Goal: Navigation & Orientation: Find specific page/section

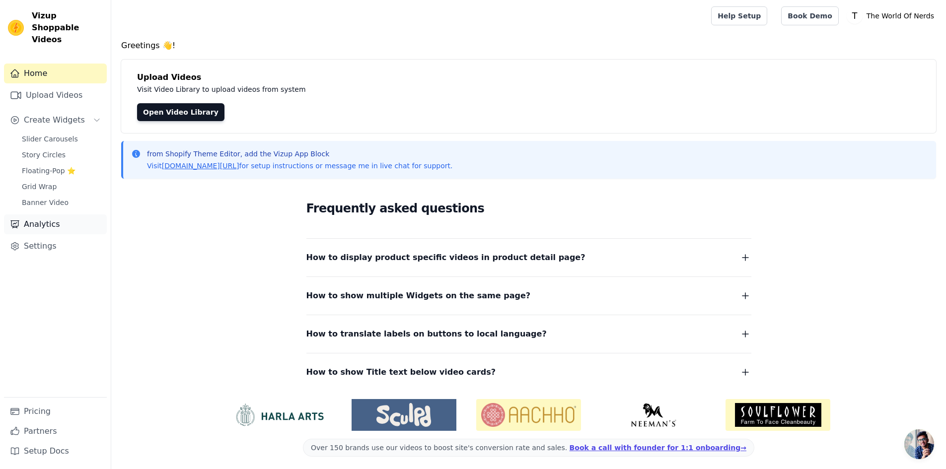
click at [70, 216] on link "Analytics" at bounding box center [55, 225] width 103 height 20
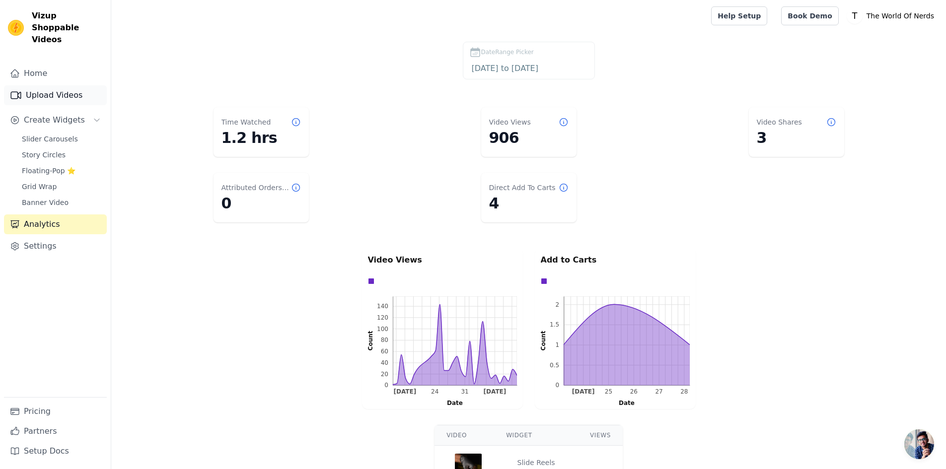
click at [46, 86] on link "Upload Videos" at bounding box center [55, 95] width 103 height 20
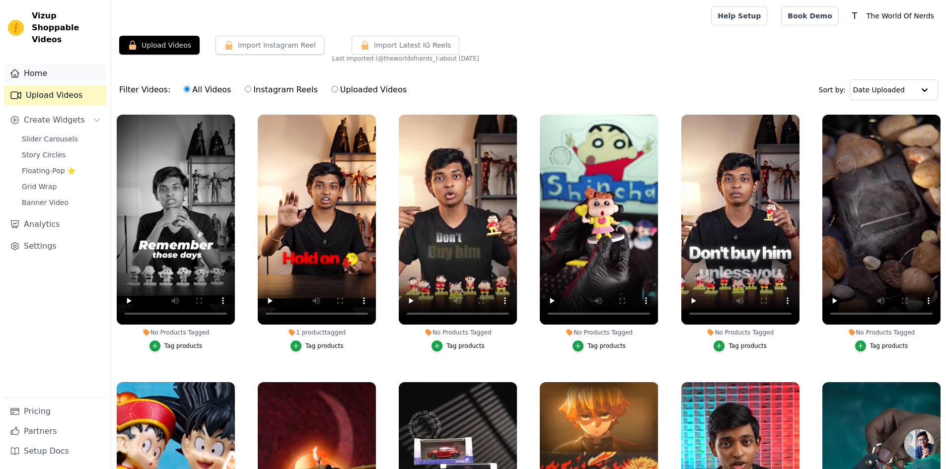
click at [62, 64] on link "Home" at bounding box center [55, 74] width 103 height 20
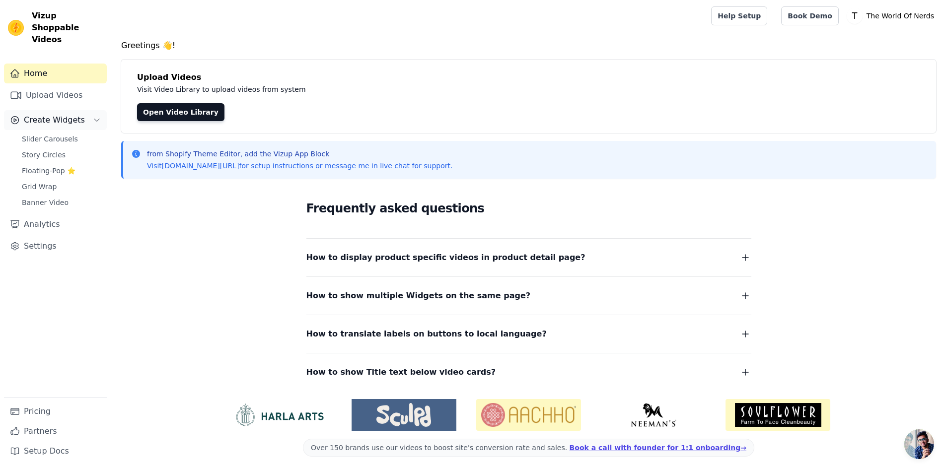
click at [71, 114] on span "Create Widgets" at bounding box center [54, 120] width 61 height 12
click at [69, 114] on span "Create Widgets" at bounding box center [54, 120] width 61 height 12
click at [70, 134] on span "Slider Carousels" at bounding box center [50, 139] width 56 height 10
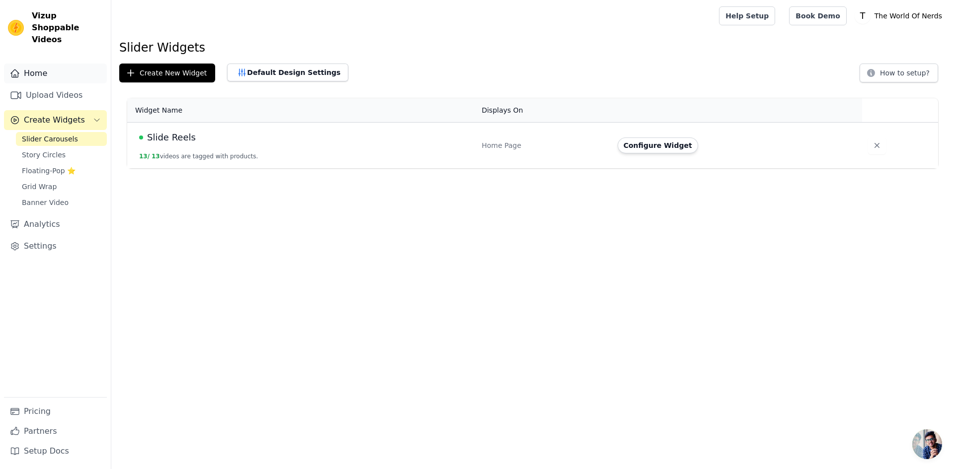
click at [65, 64] on link "Home" at bounding box center [55, 74] width 103 height 20
